Goal: Information Seeking & Learning: Learn about a topic

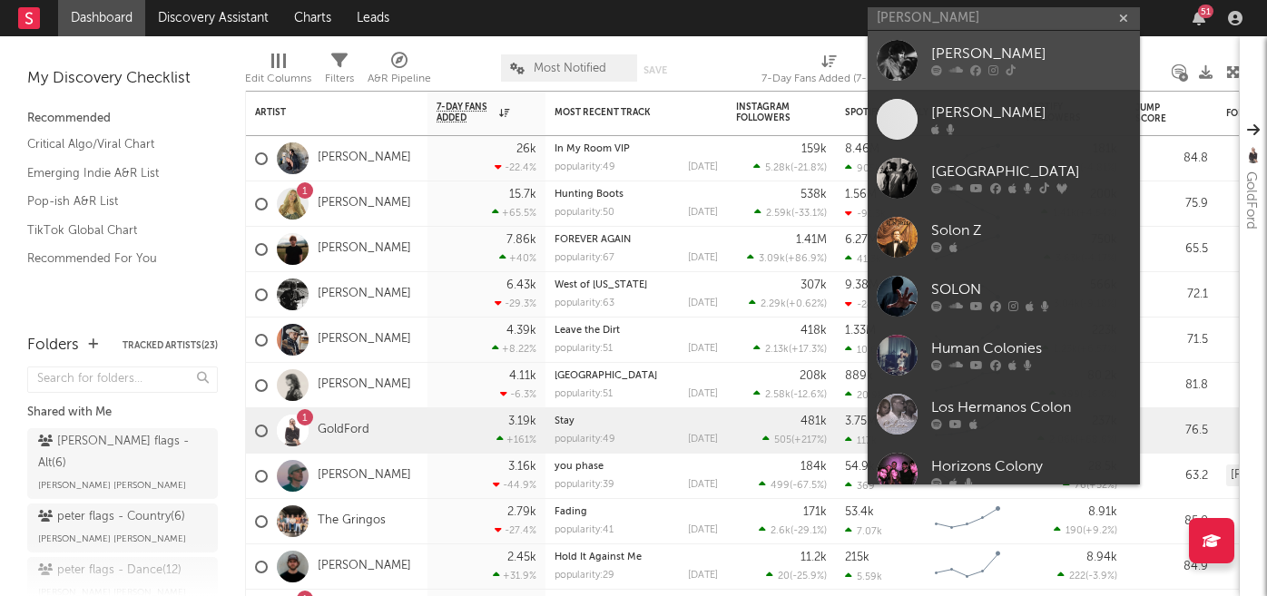
type input "[PERSON_NAME]"
click at [1006, 73] on icon at bounding box center [1011, 70] width 10 height 11
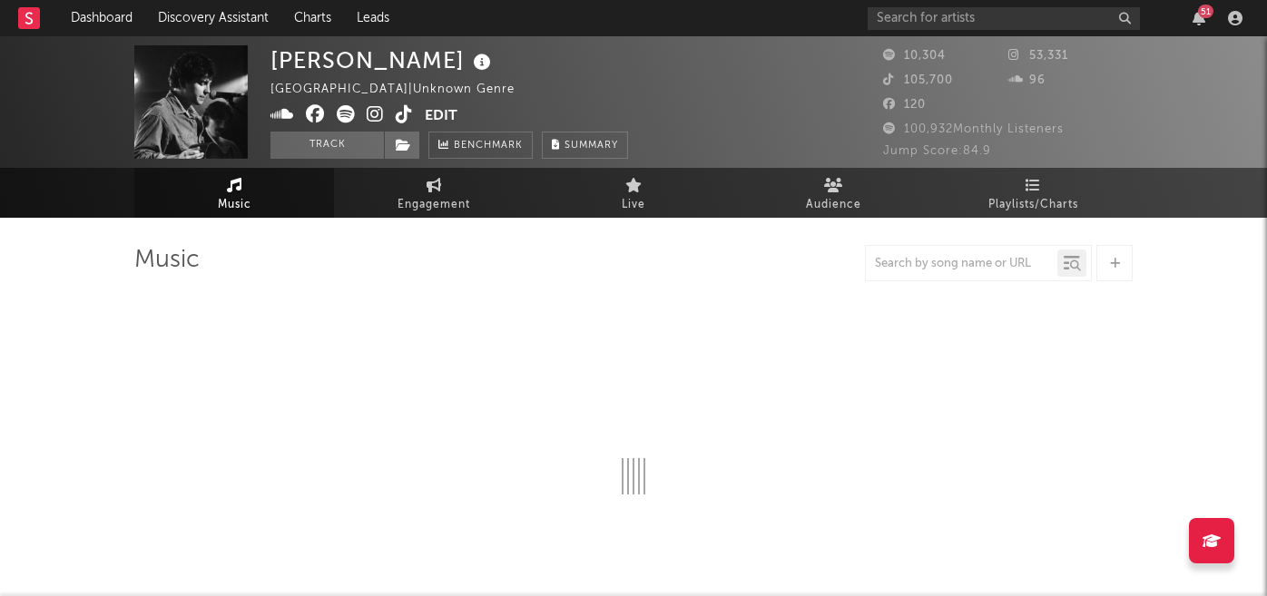
select select "6m"
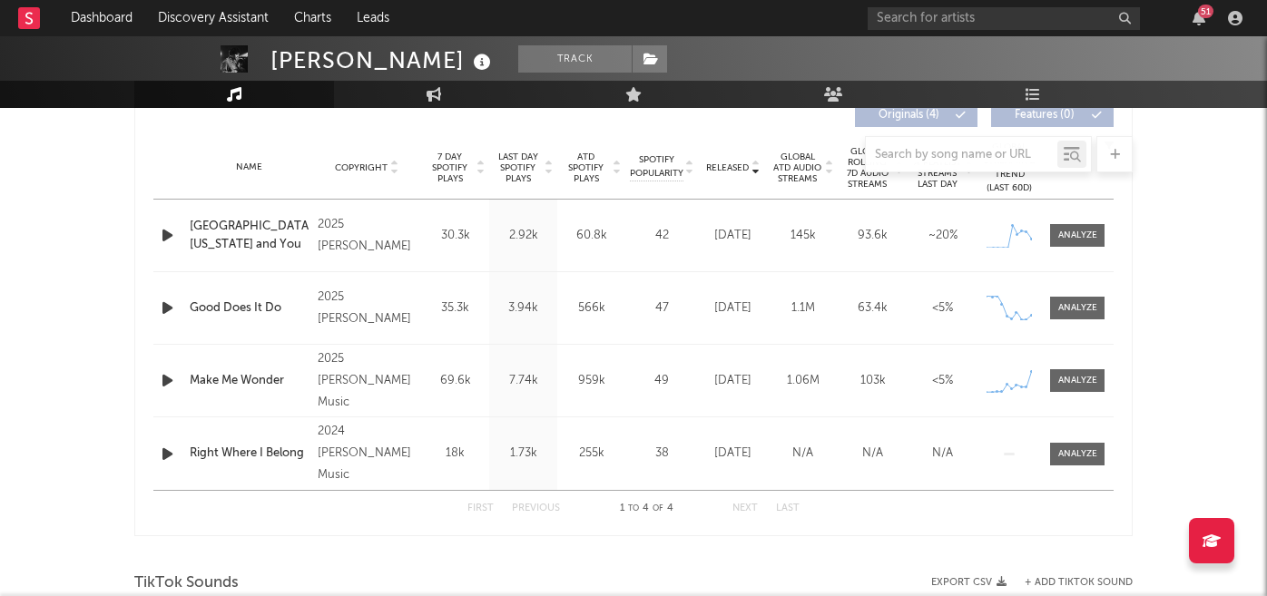
scroll to position [703, 0]
